Goal: Transaction & Acquisition: Purchase product/service

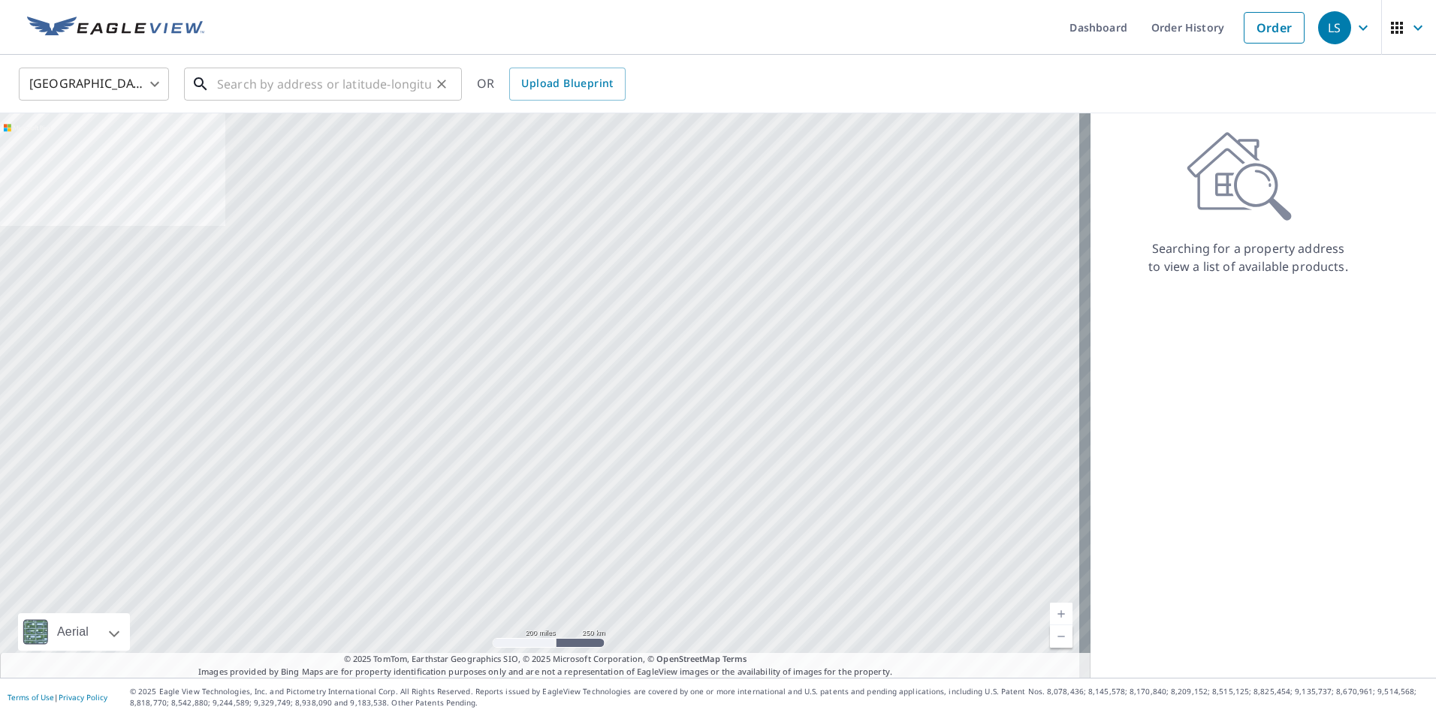
click at [382, 77] on input "text" at bounding box center [324, 84] width 214 height 42
type input "2"
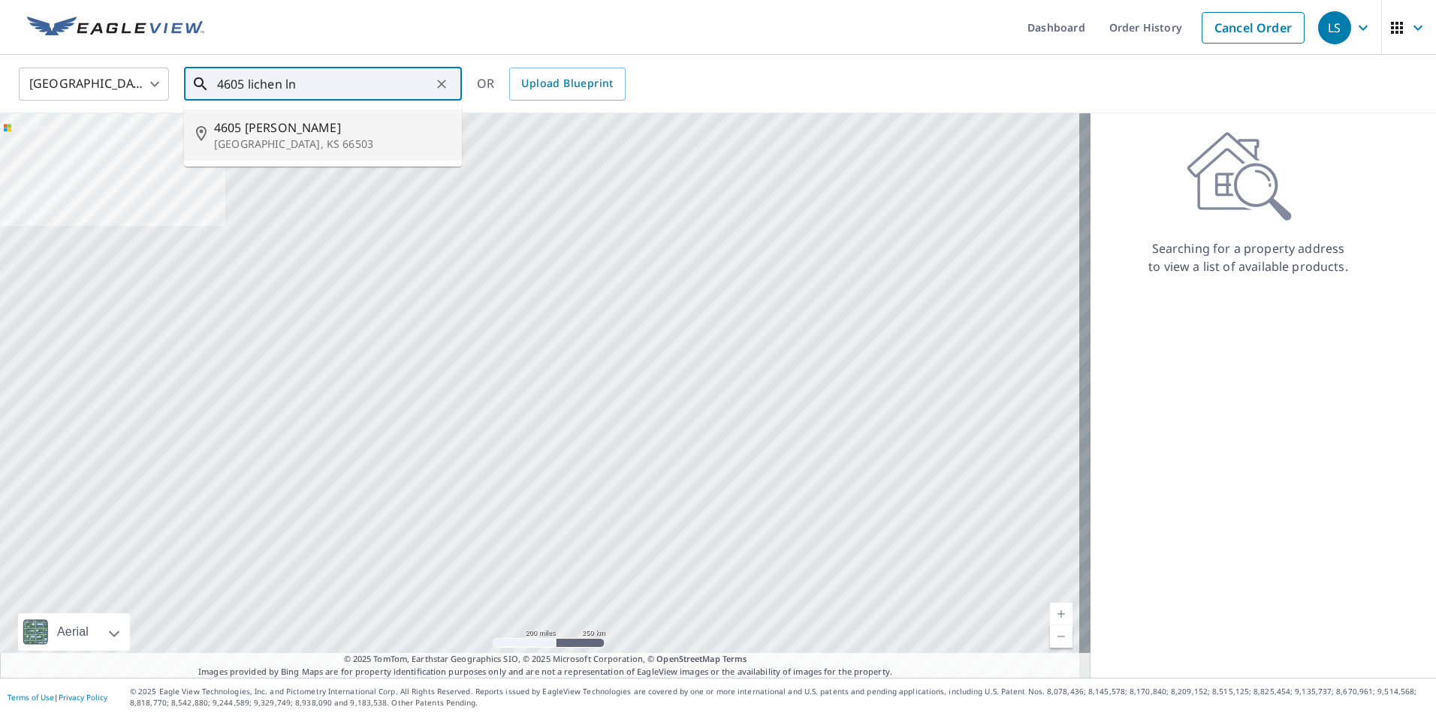
click at [373, 141] on p "[GEOGRAPHIC_DATA], KS 66503" at bounding box center [332, 144] width 236 height 15
type input "[STREET_ADDRESS]"
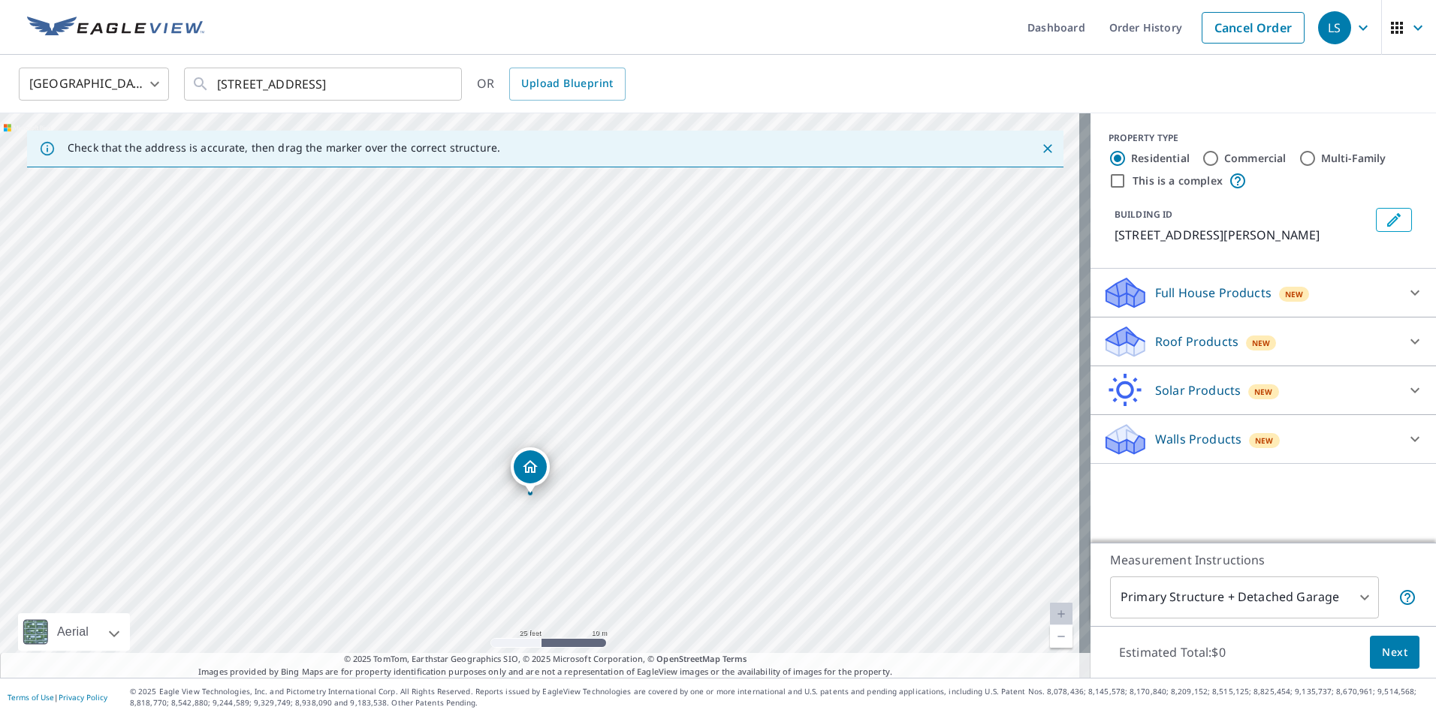
drag, startPoint x: 596, startPoint y: 409, endPoint x: 600, endPoint y: 418, distance: 9.8
click at [600, 418] on div "[STREET_ADDRESS]" at bounding box center [545, 395] width 1090 height 565
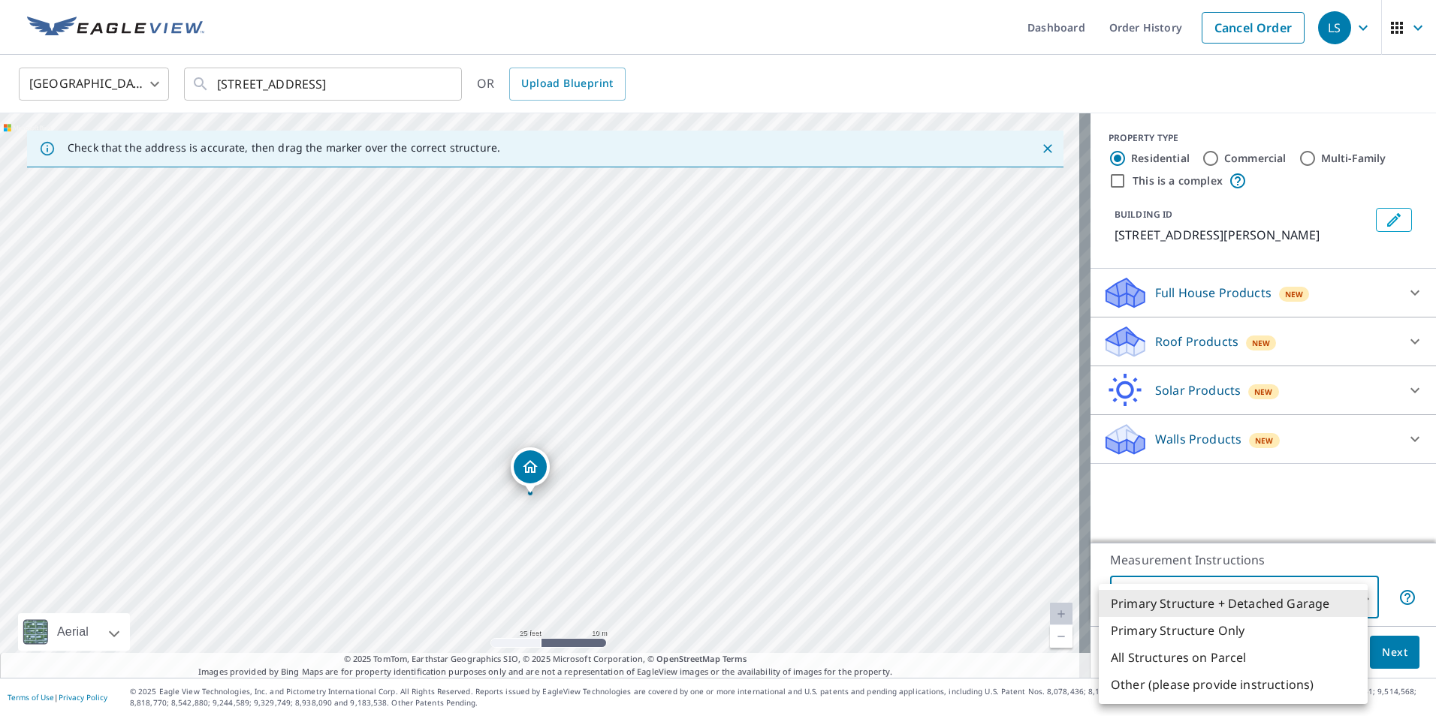
click at [1328, 603] on body "LS LS Dashboard Order History Cancel Order LS [GEOGRAPHIC_DATA] US ​ [STREET_AD…" at bounding box center [718, 358] width 1436 height 716
click at [1287, 602] on li "Primary Structure + Detached Garage" at bounding box center [1233, 603] width 269 height 27
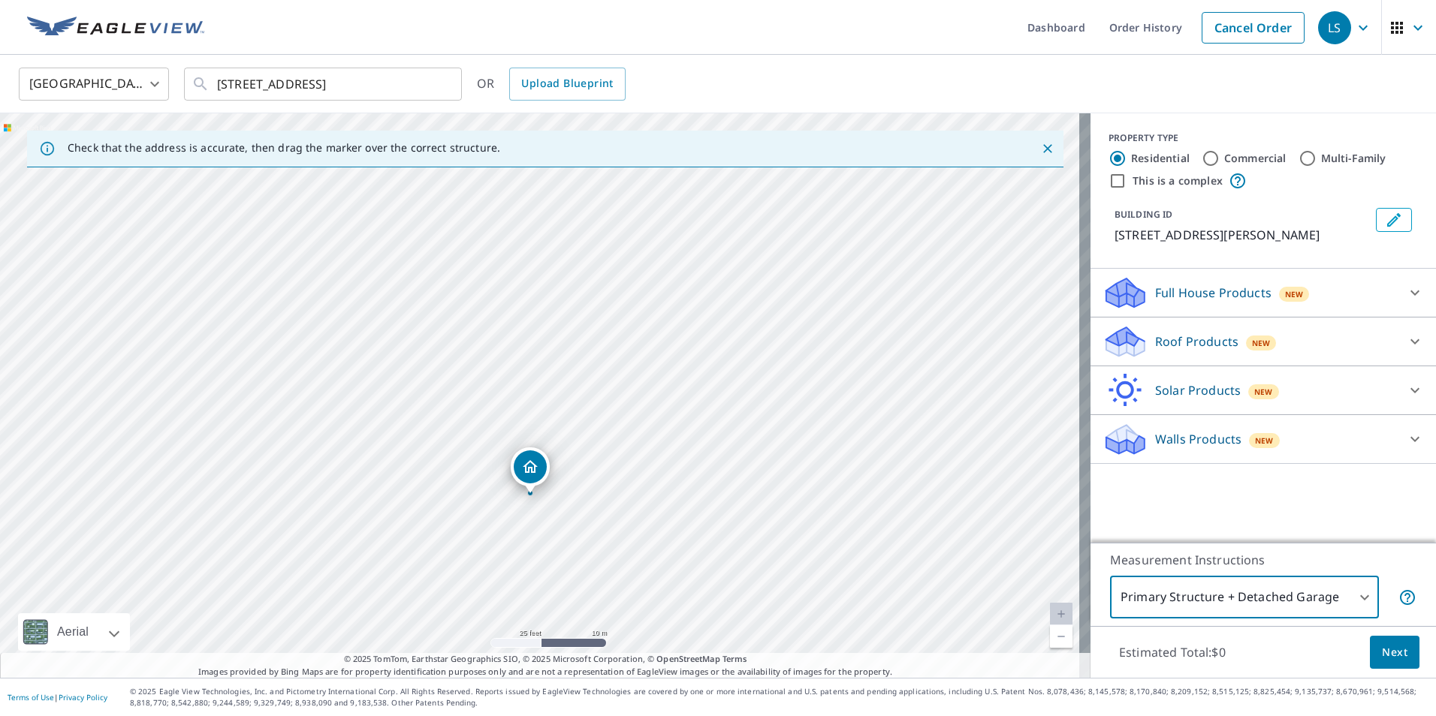
click at [1279, 288] on div "New" at bounding box center [1294, 293] width 31 height 18
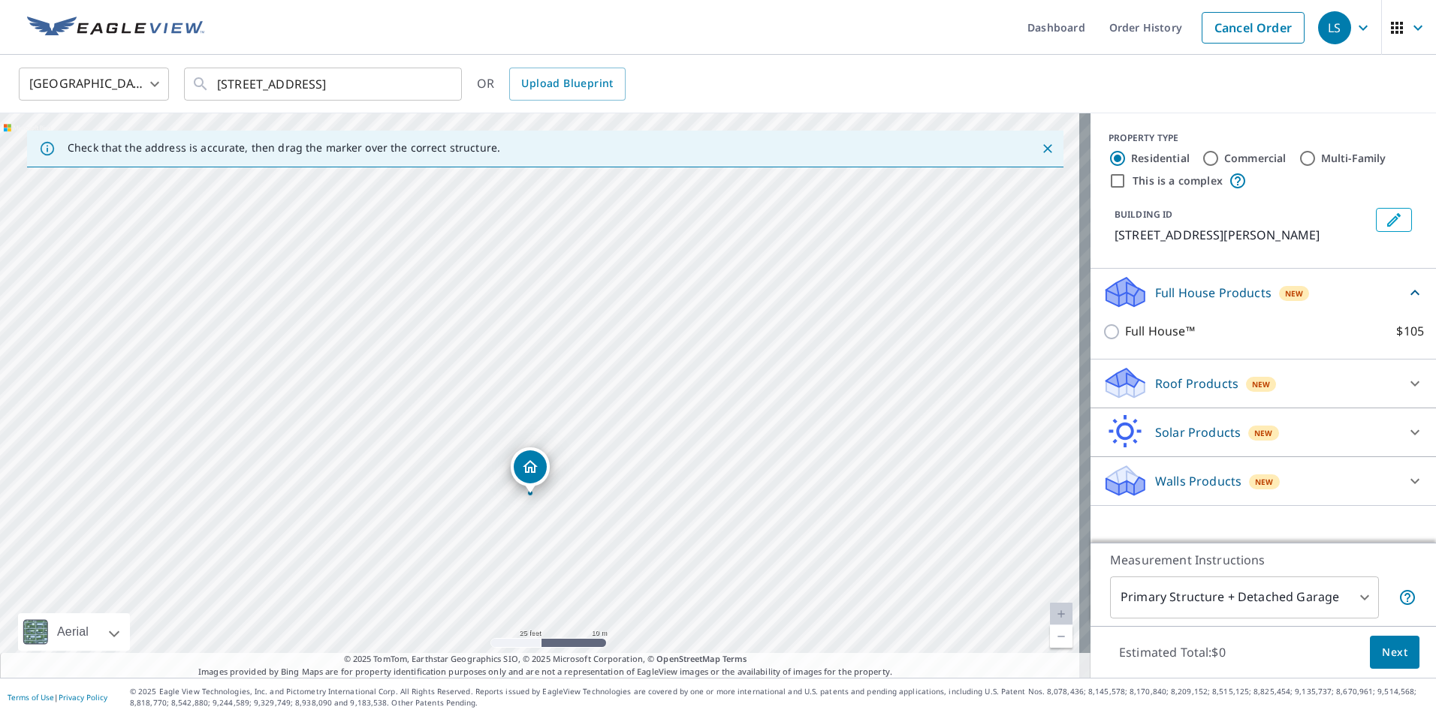
click at [1327, 292] on div "Full House Products New" at bounding box center [1254, 292] width 303 height 35
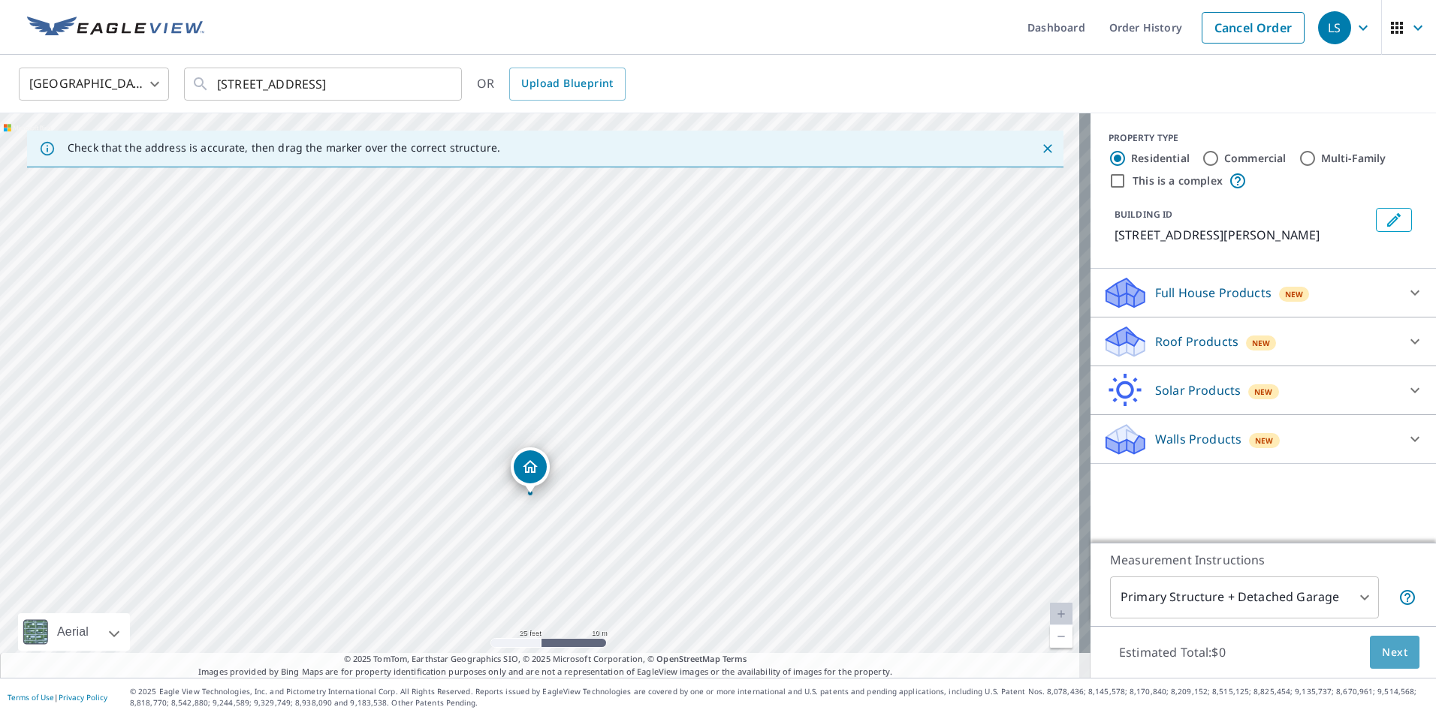
click at [1382, 645] on span "Next" at bounding box center [1395, 653] width 26 height 19
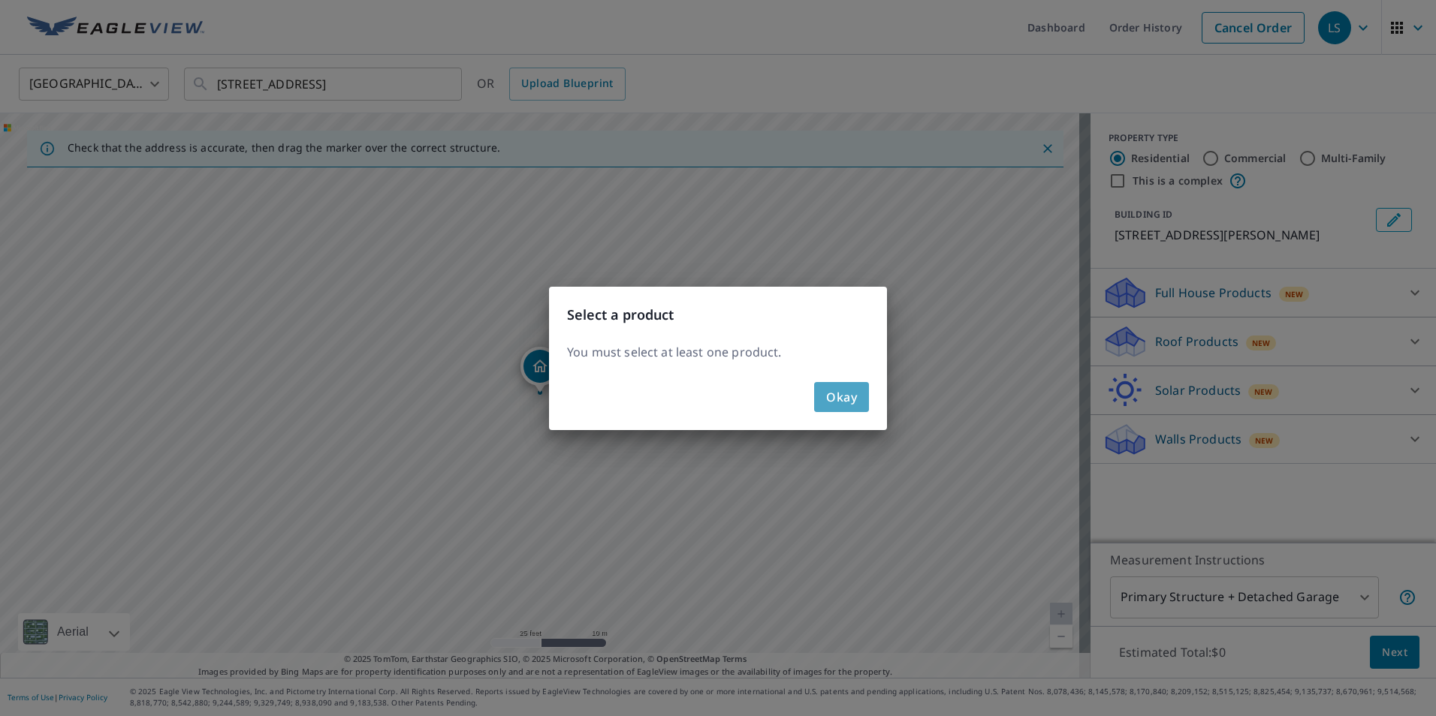
click at [837, 400] on span "Okay" at bounding box center [841, 397] width 31 height 21
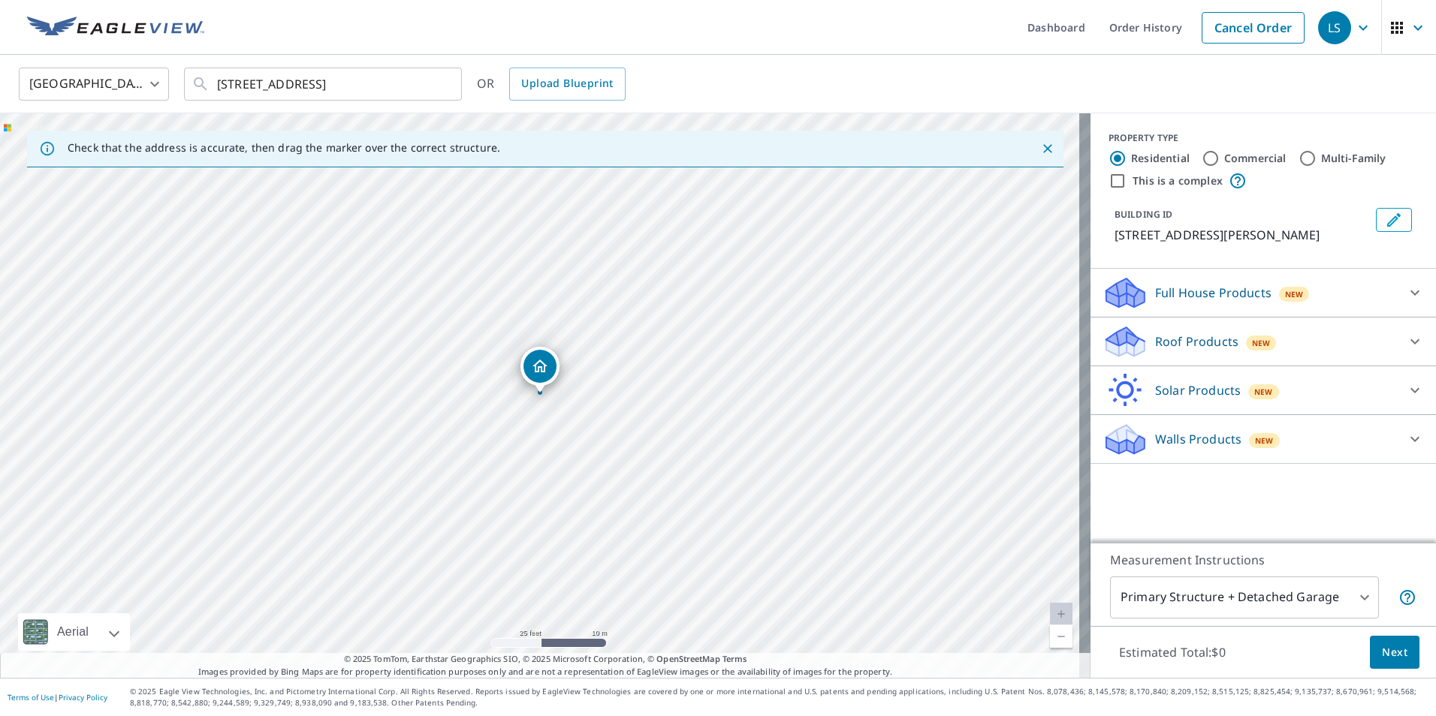
click at [1252, 338] on span "New" at bounding box center [1261, 343] width 19 height 12
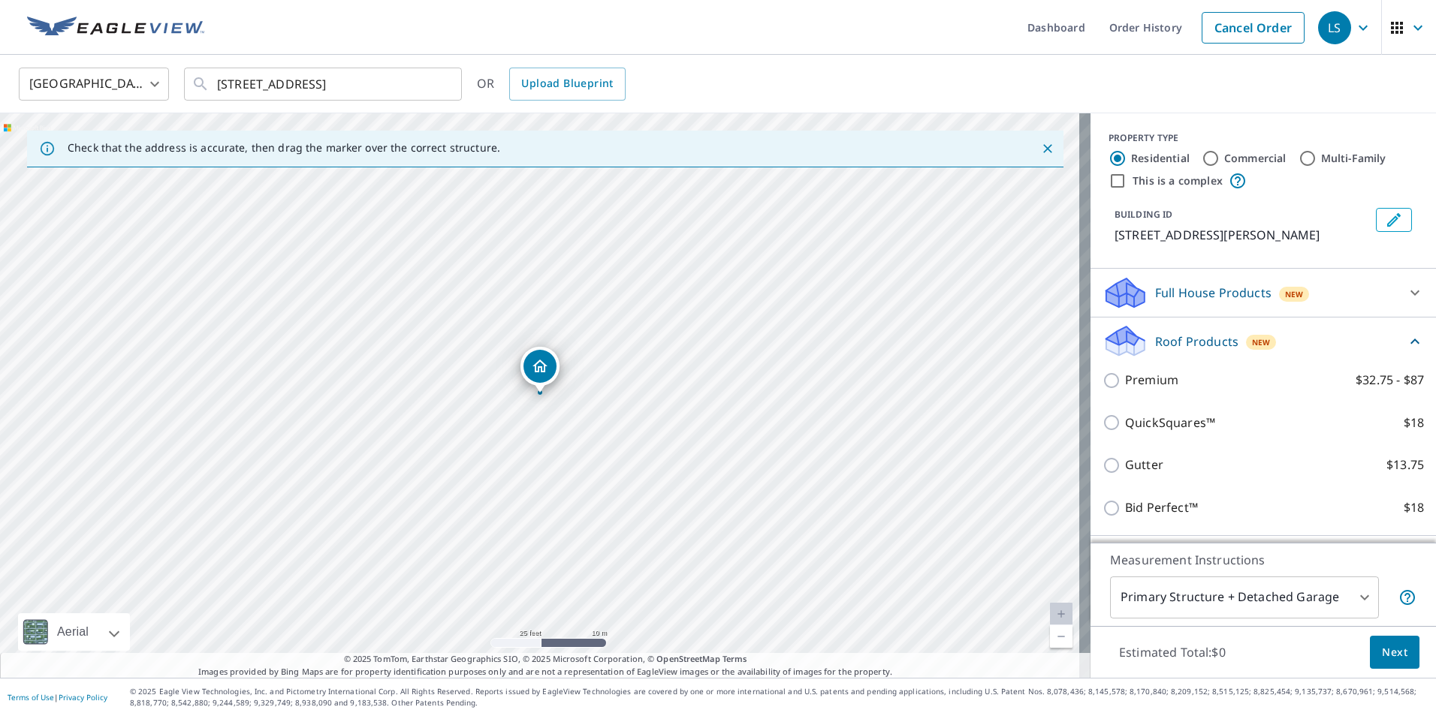
click at [1275, 278] on div "Full House Products New" at bounding box center [1250, 293] width 294 height 35
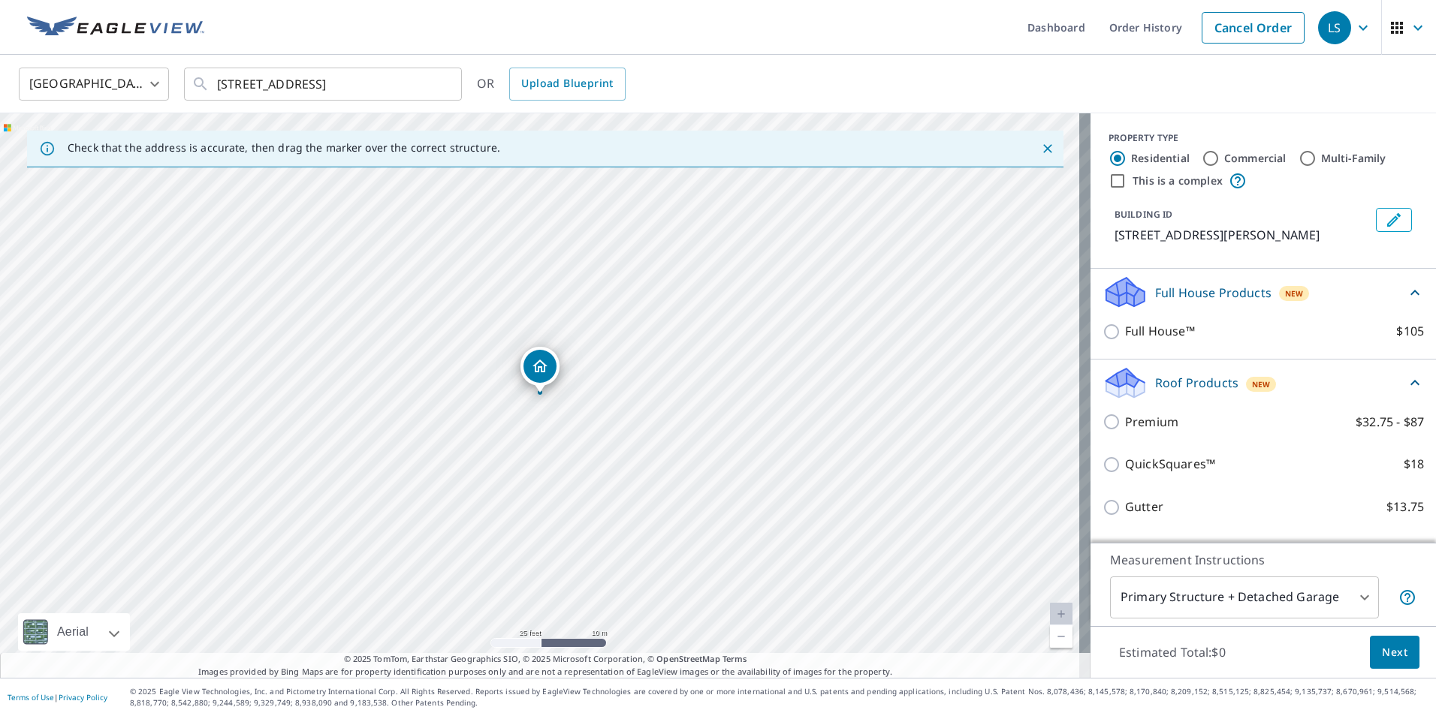
click at [1285, 290] on span "New" at bounding box center [1294, 294] width 19 height 12
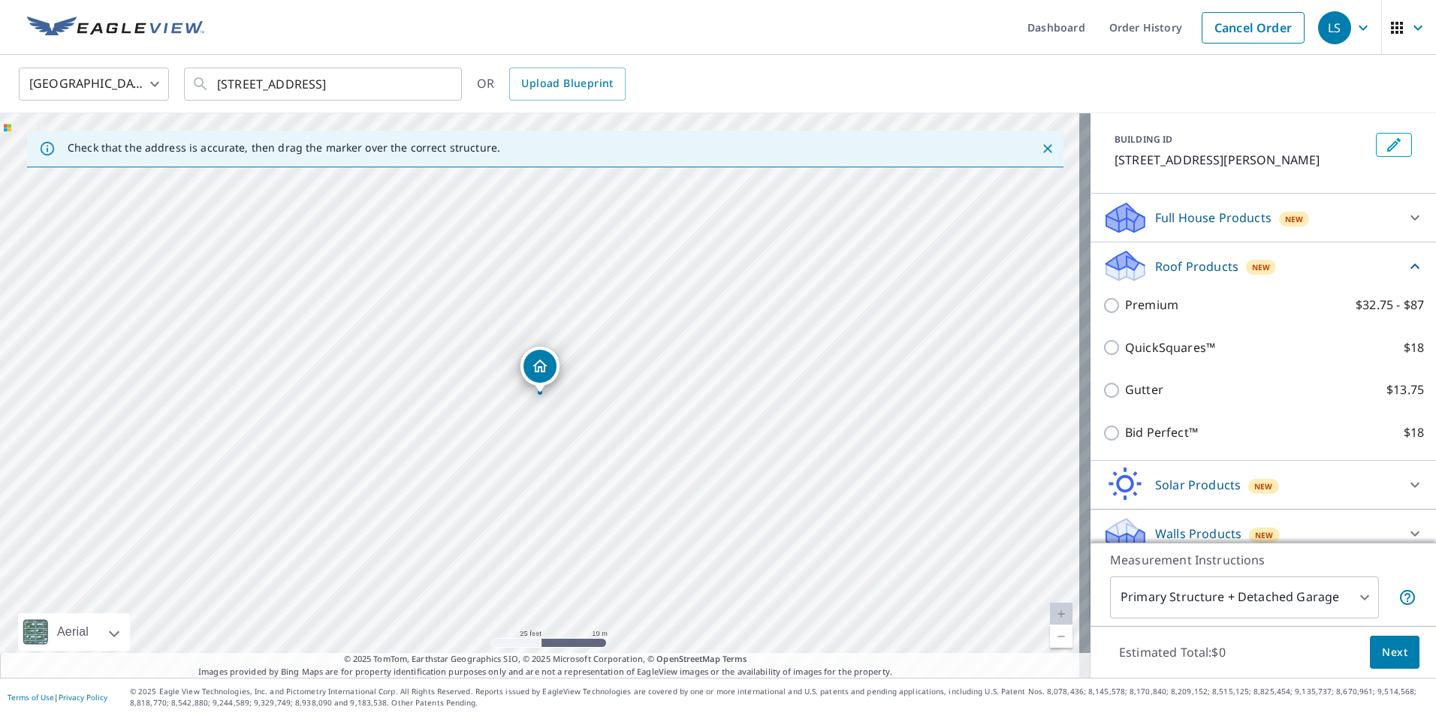
scroll to position [91, 0]
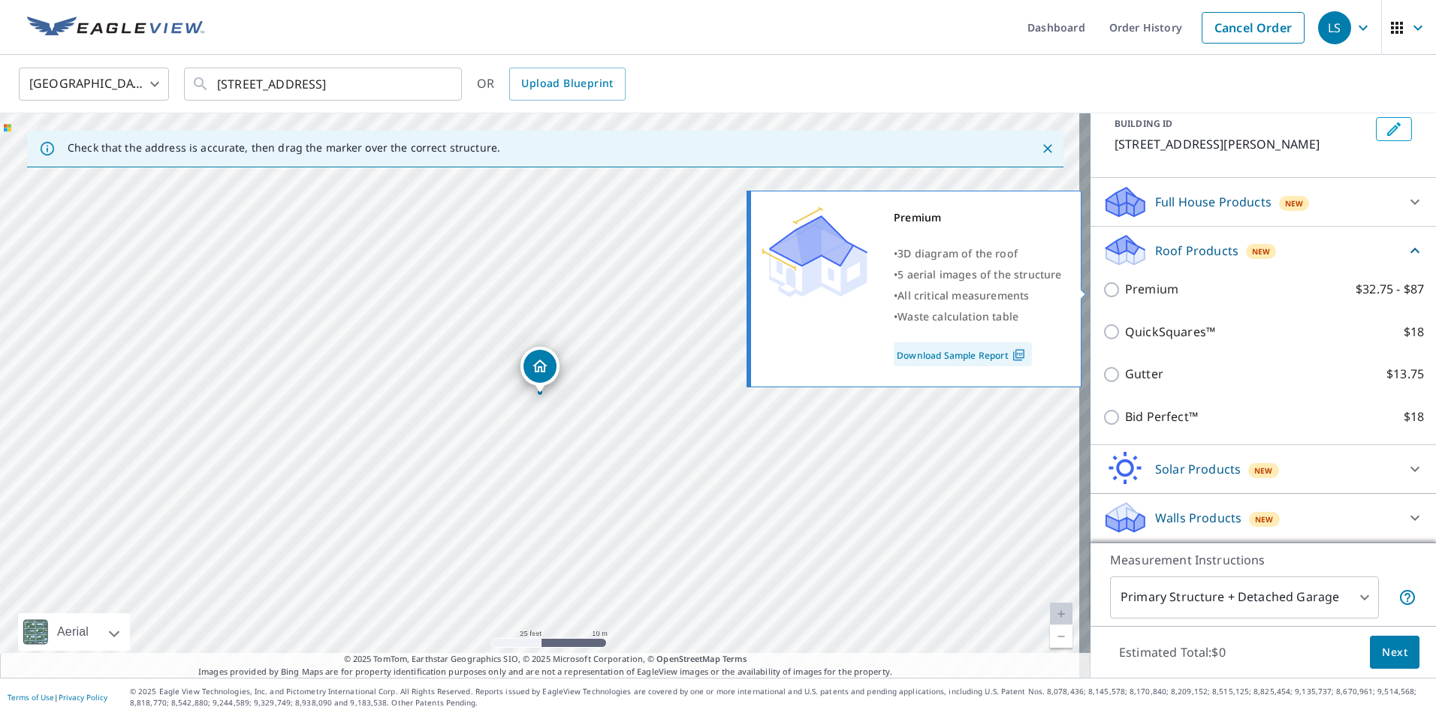
click at [1175, 282] on label "Premium $32.75 - $87" at bounding box center [1274, 289] width 299 height 19
click at [1125, 282] on input "Premium $32.75 - $87" at bounding box center [1114, 290] width 23 height 18
checkbox input "true"
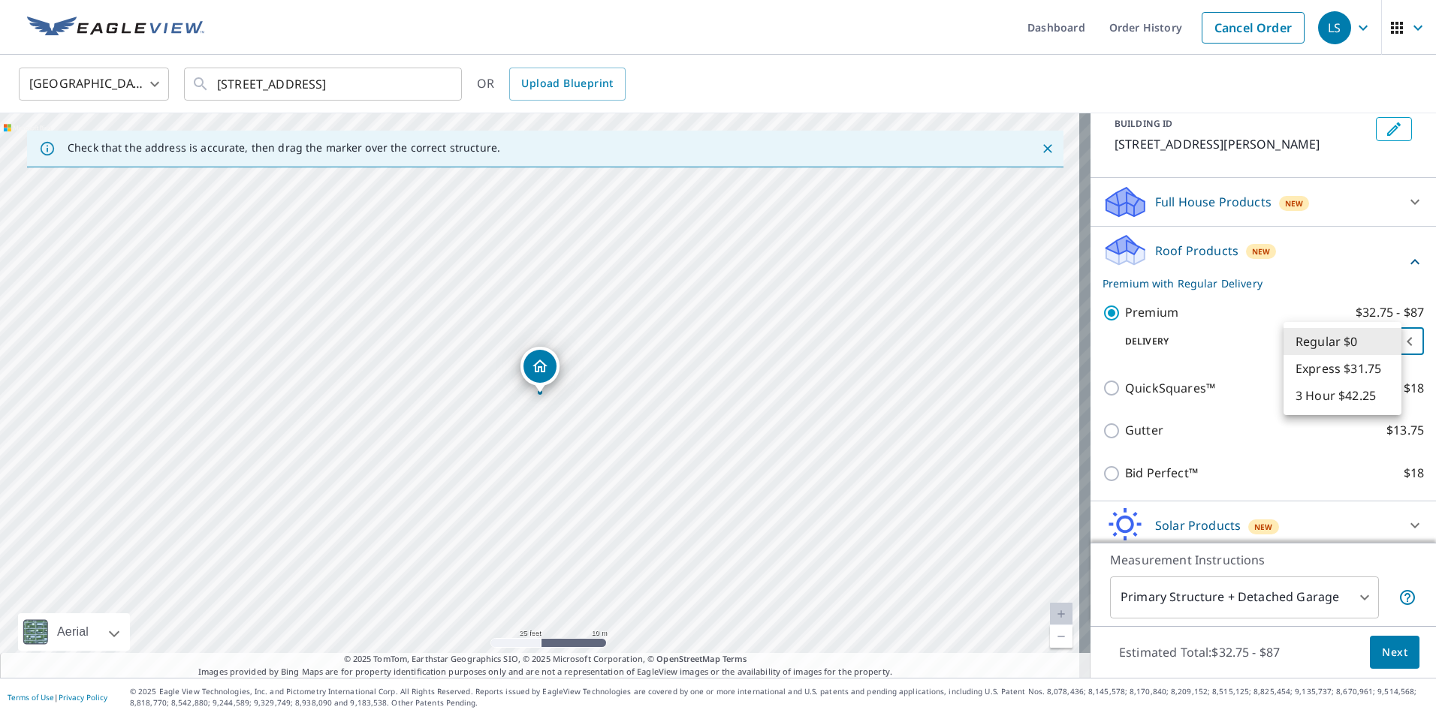
click at [1348, 336] on body "LS LS Dashboard Order History Cancel Order LS [GEOGRAPHIC_DATA] US ​ [STREET_AD…" at bounding box center [718, 358] width 1436 height 716
click at [1344, 400] on li "3 Hour $42.25" at bounding box center [1343, 395] width 118 height 27
type input "7"
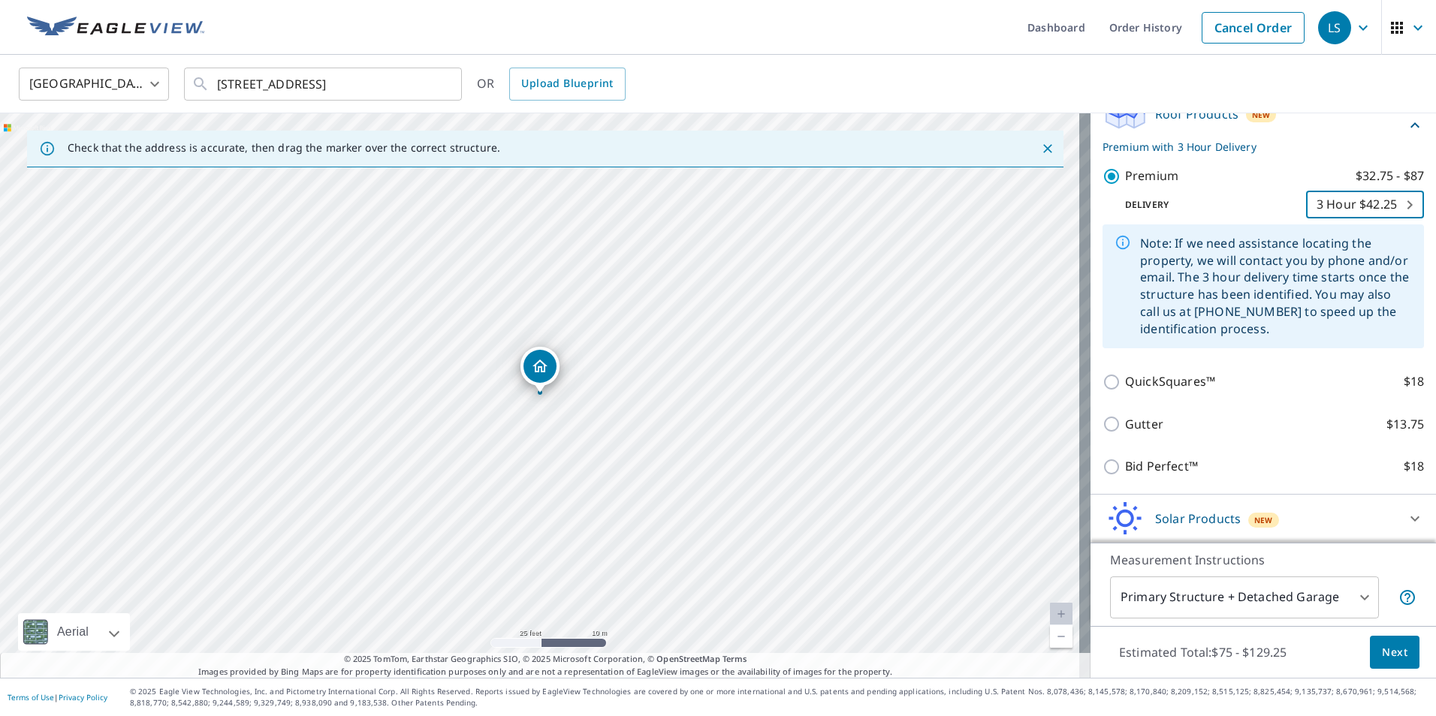
scroll to position [241, 0]
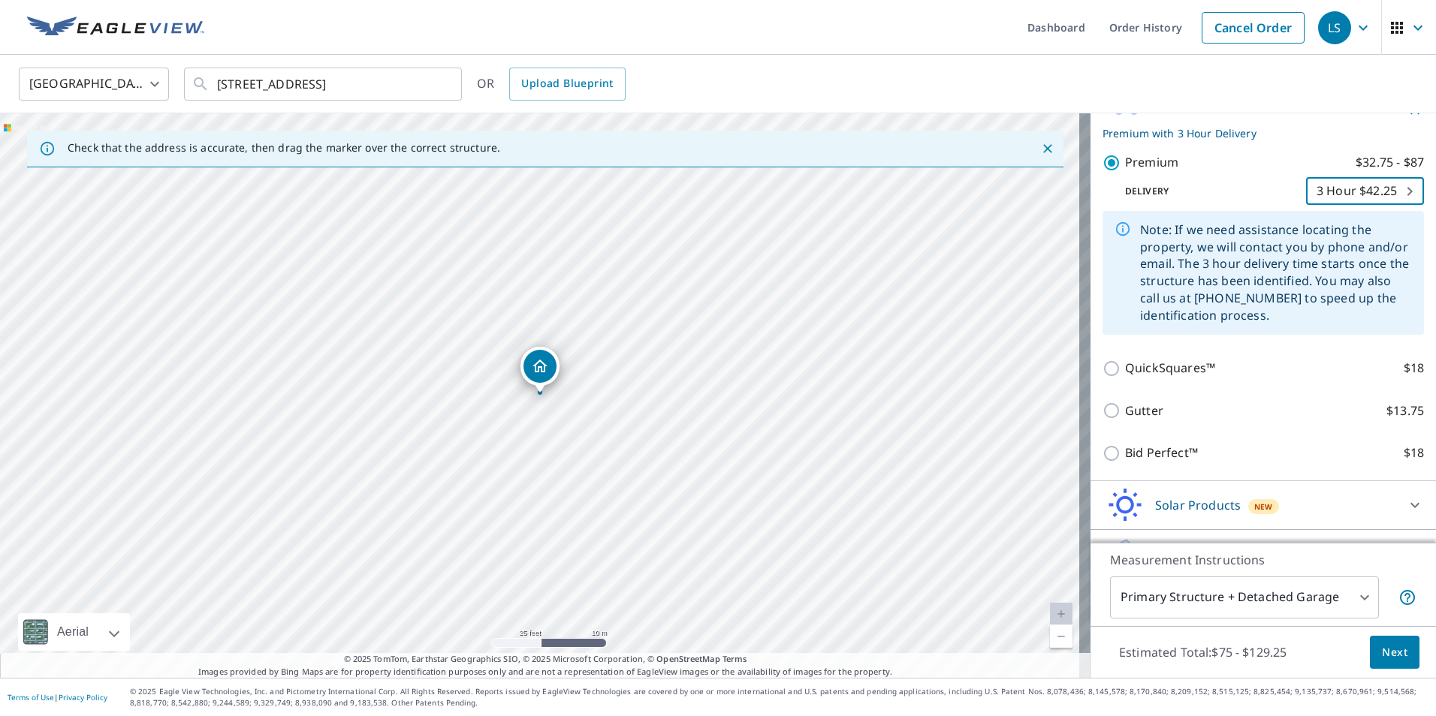
click at [1389, 652] on span "Next" at bounding box center [1395, 653] width 26 height 19
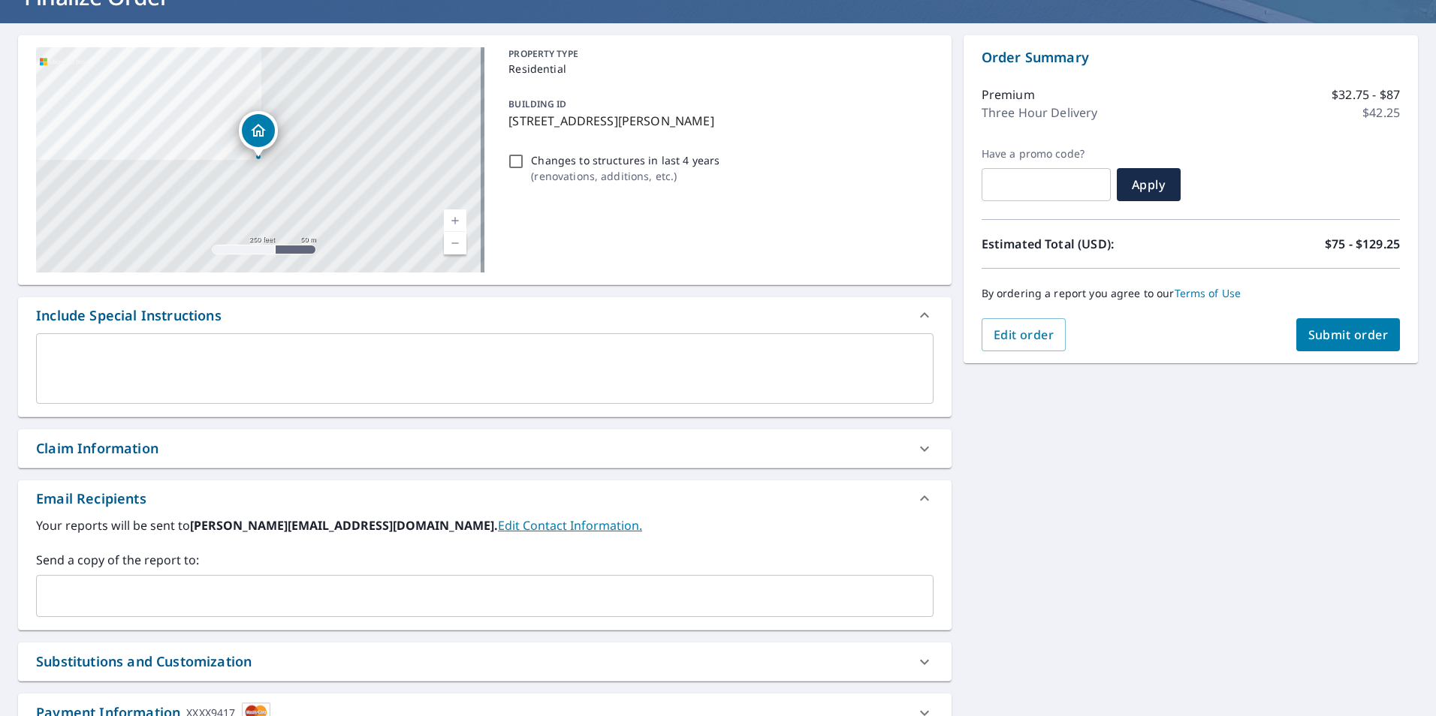
scroll to position [79, 0]
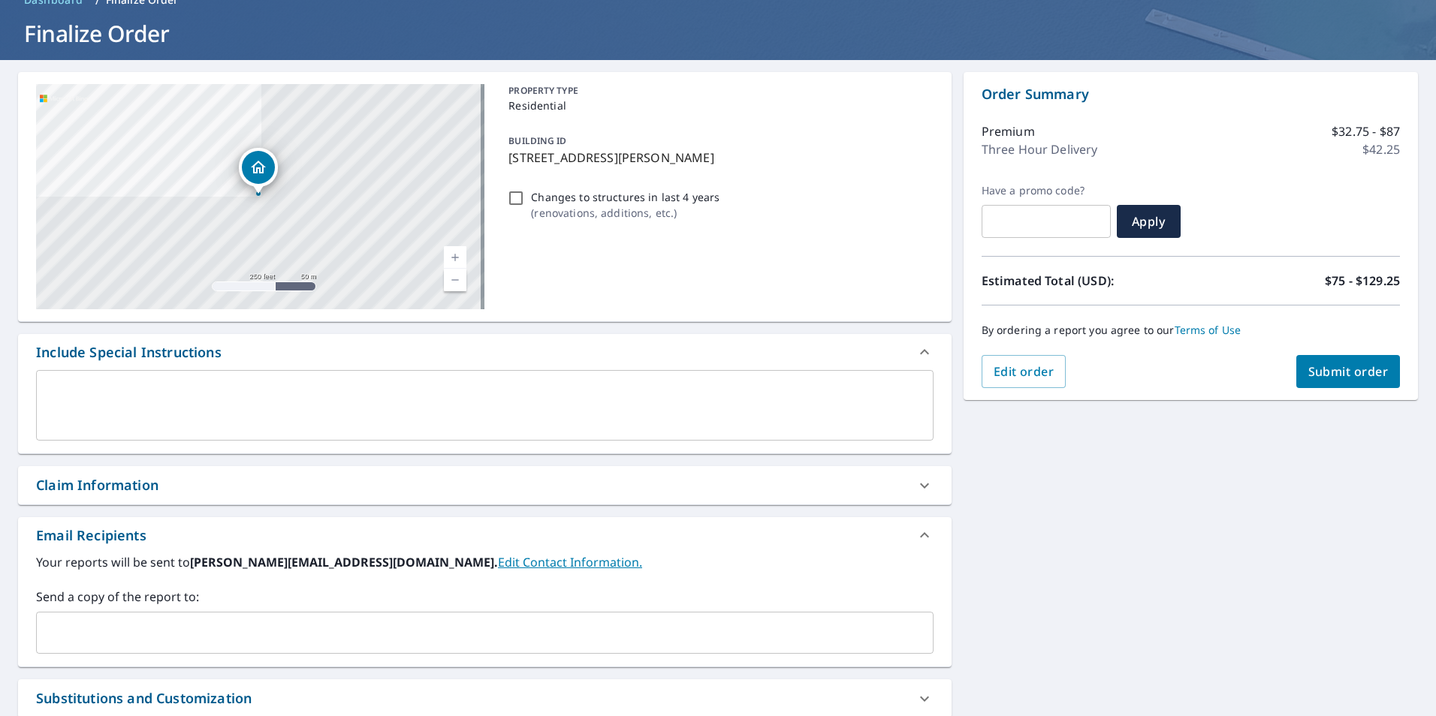
click at [311, 623] on input "text" at bounding box center [473, 633] width 861 height 29
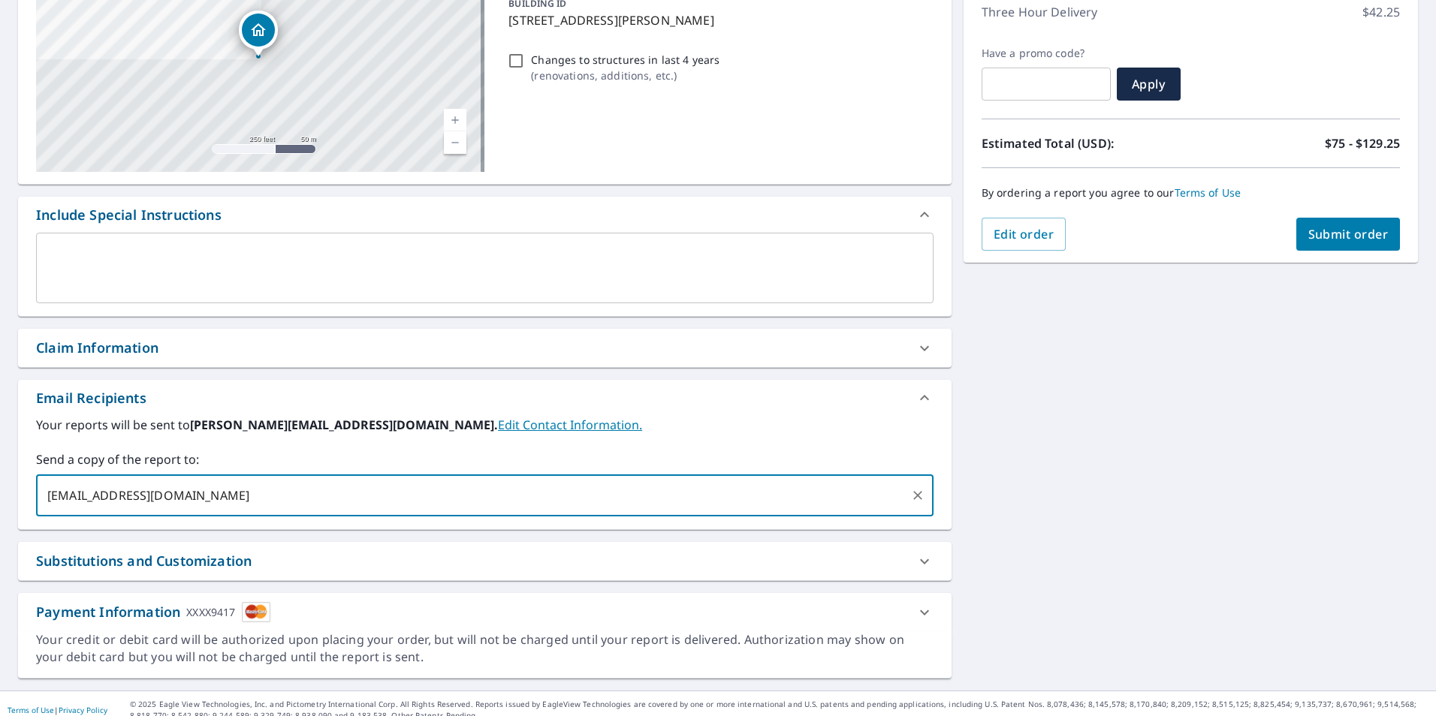
scroll to position [229, 0]
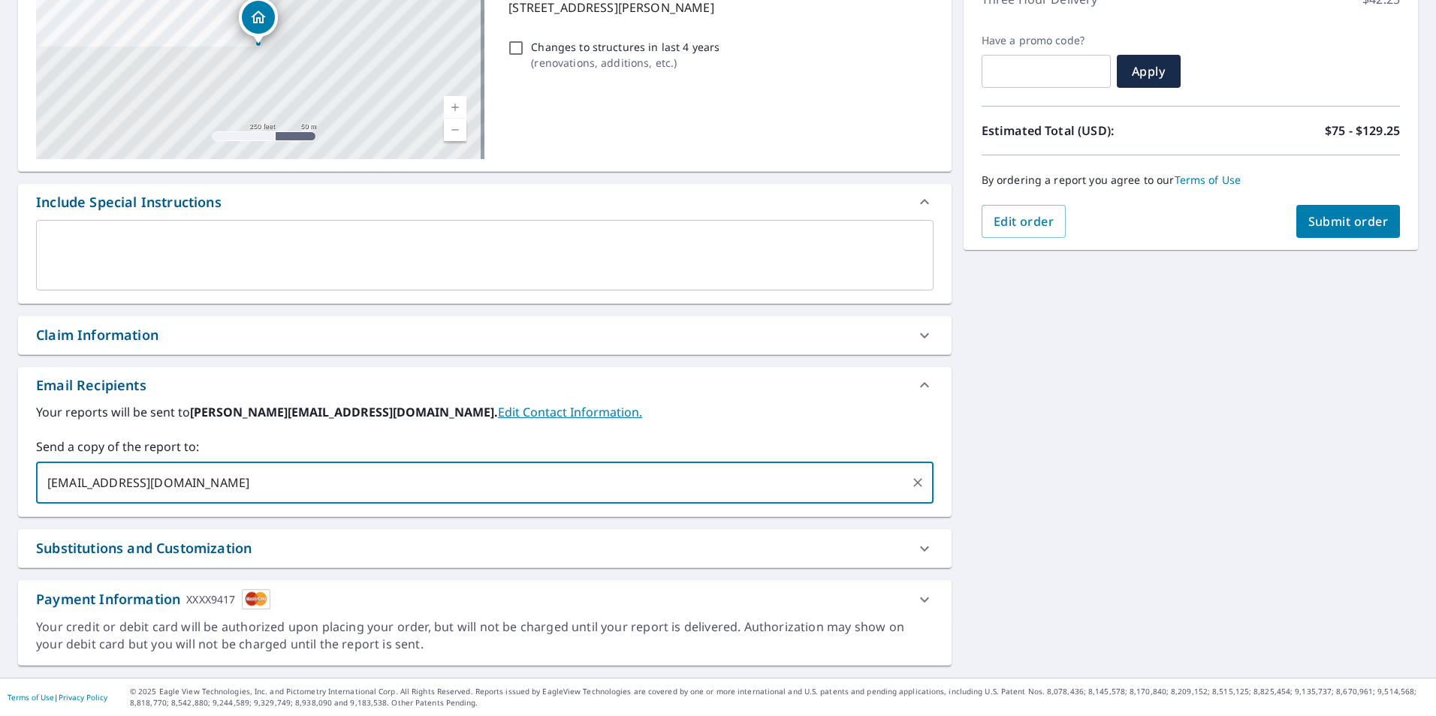
type input "[EMAIL_ADDRESS][DOMAIN_NAME]"
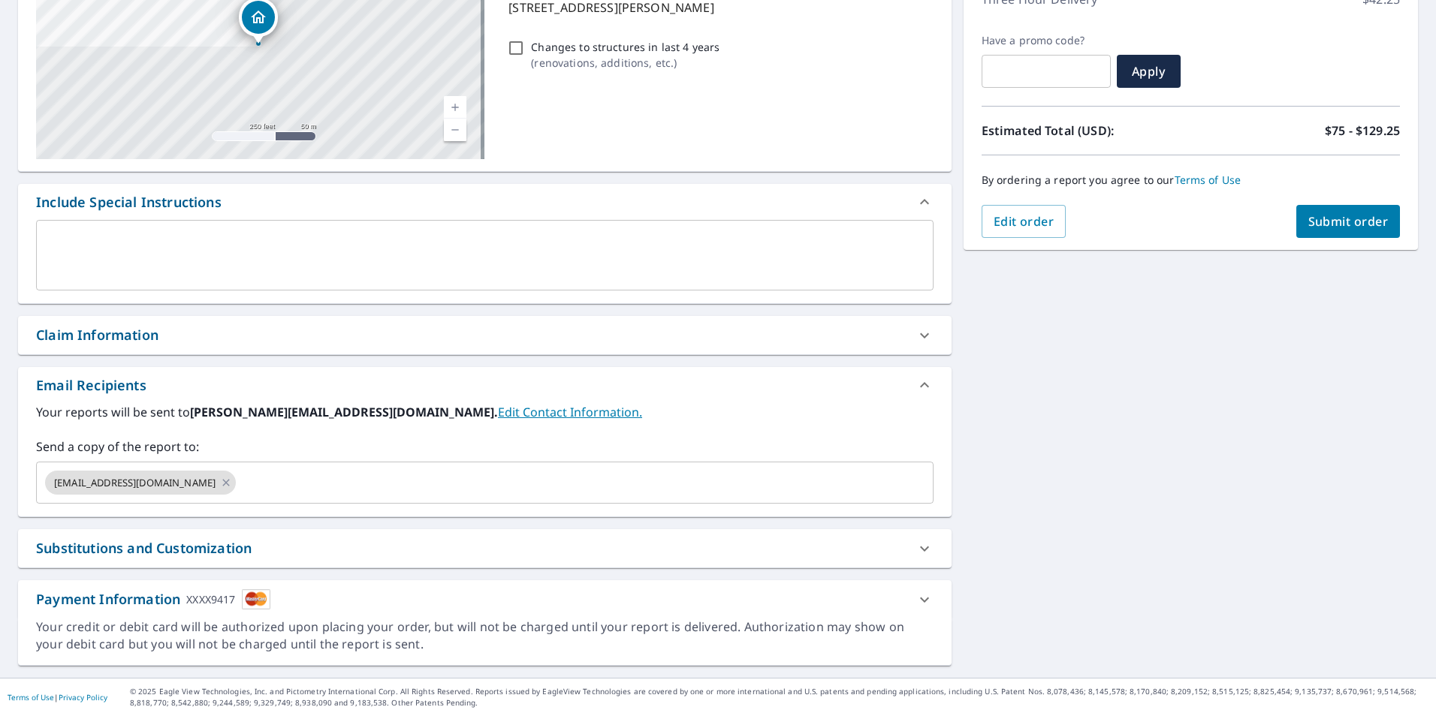
click at [1036, 566] on div "[STREET_ADDRESS] A standard road map Aerial A detailed look from above Labels L…" at bounding box center [718, 294] width 1436 height 768
click at [1312, 222] on span "Submit order" at bounding box center [1348, 221] width 80 height 17
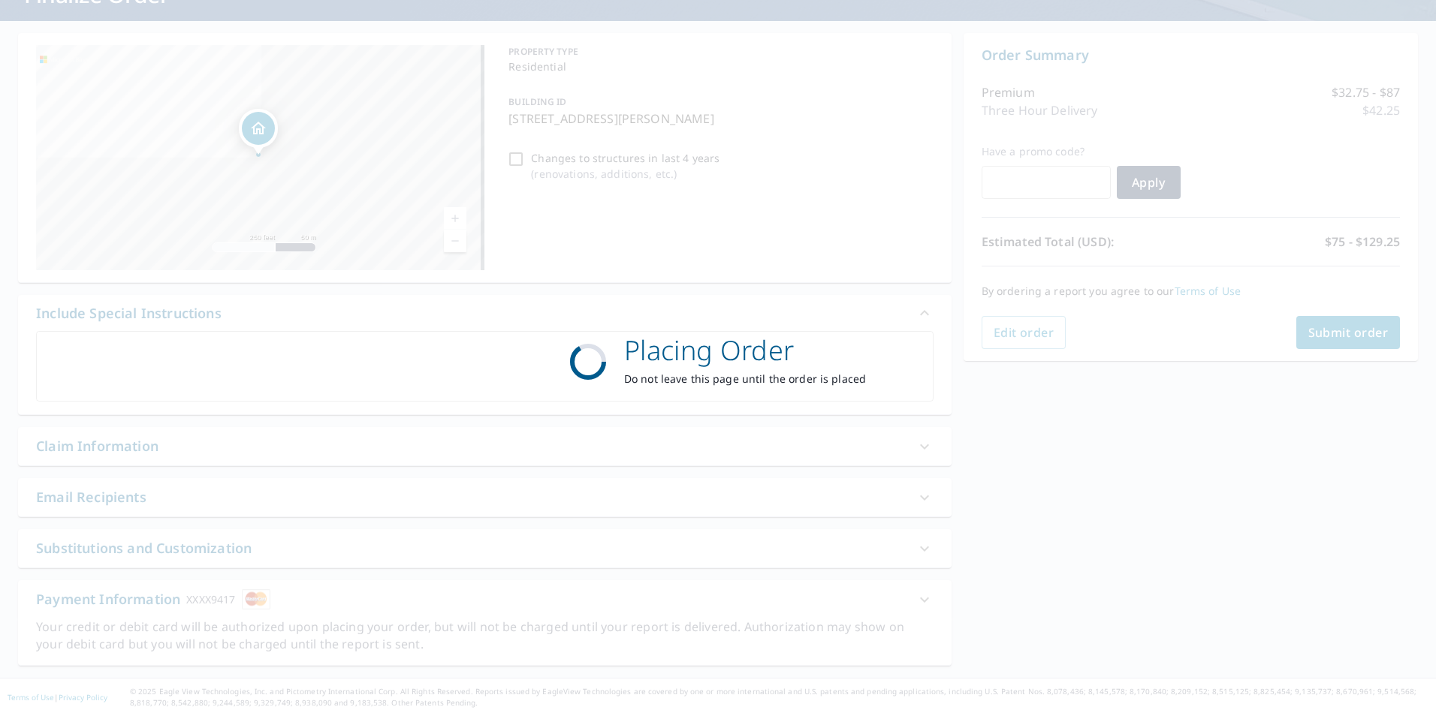
scroll to position [118, 0]
